Goal: Find specific page/section: Find specific page/section

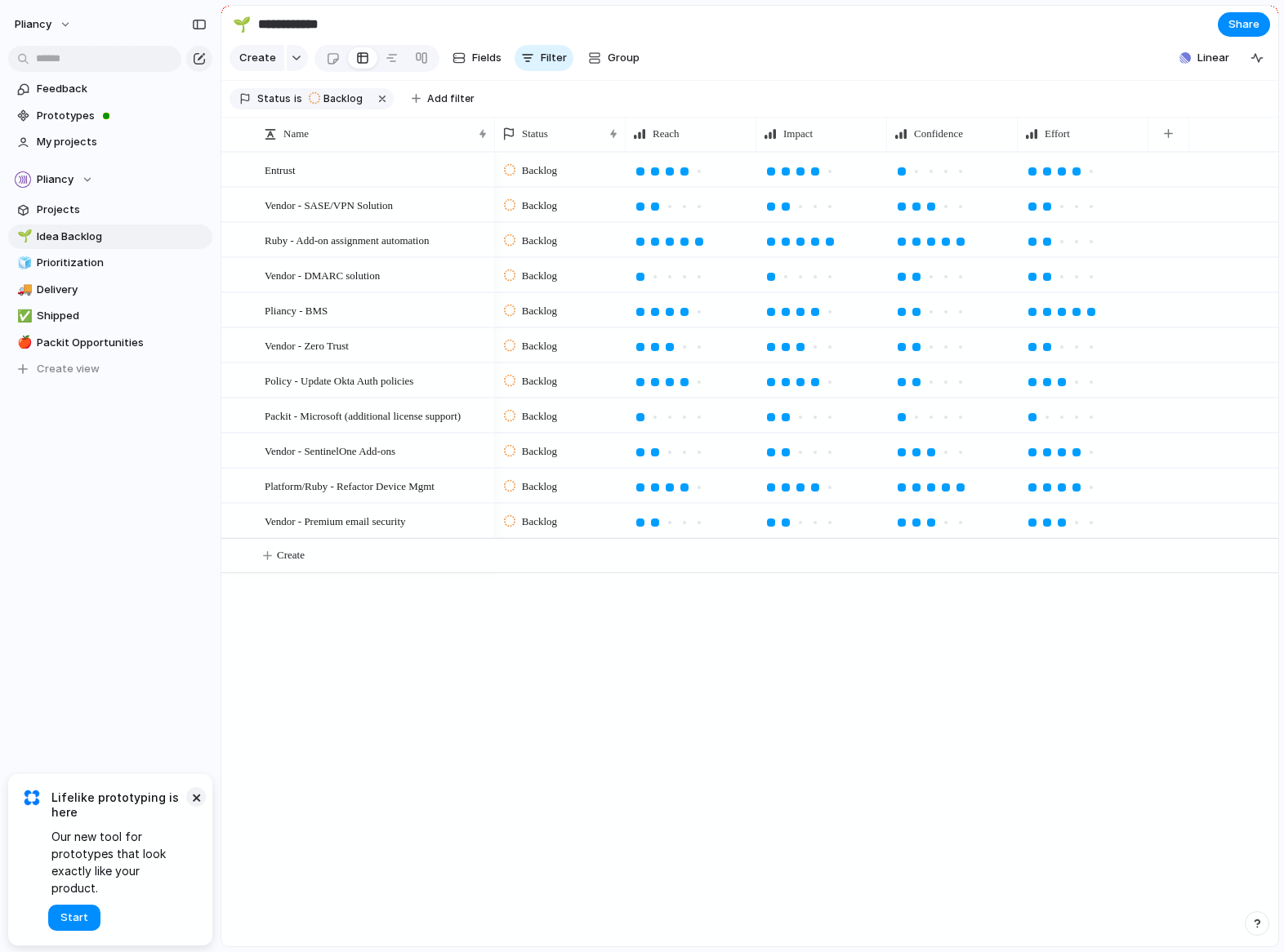
click at [194, 807] on button "×" at bounding box center [196, 797] width 20 height 20
click at [311, 319] on span "Pliancy - BMS" at bounding box center [296, 310] width 63 height 19
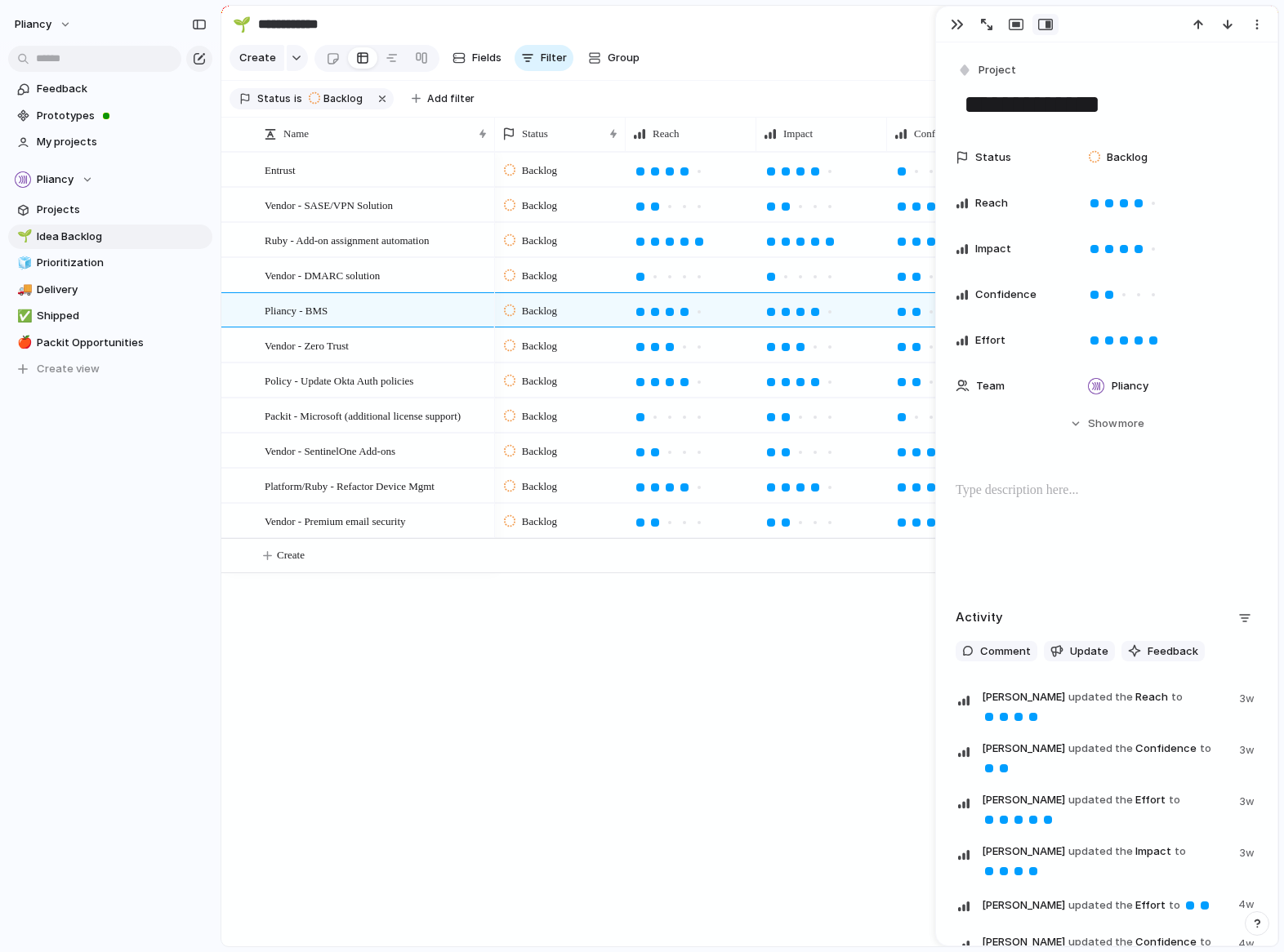
click at [1050, 495] on p at bounding box center [1107, 491] width 302 height 20
click at [66, 118] on span "Prototypes" at bounding box center [122, 115] width 170 height 16
